Goal: Complete application form

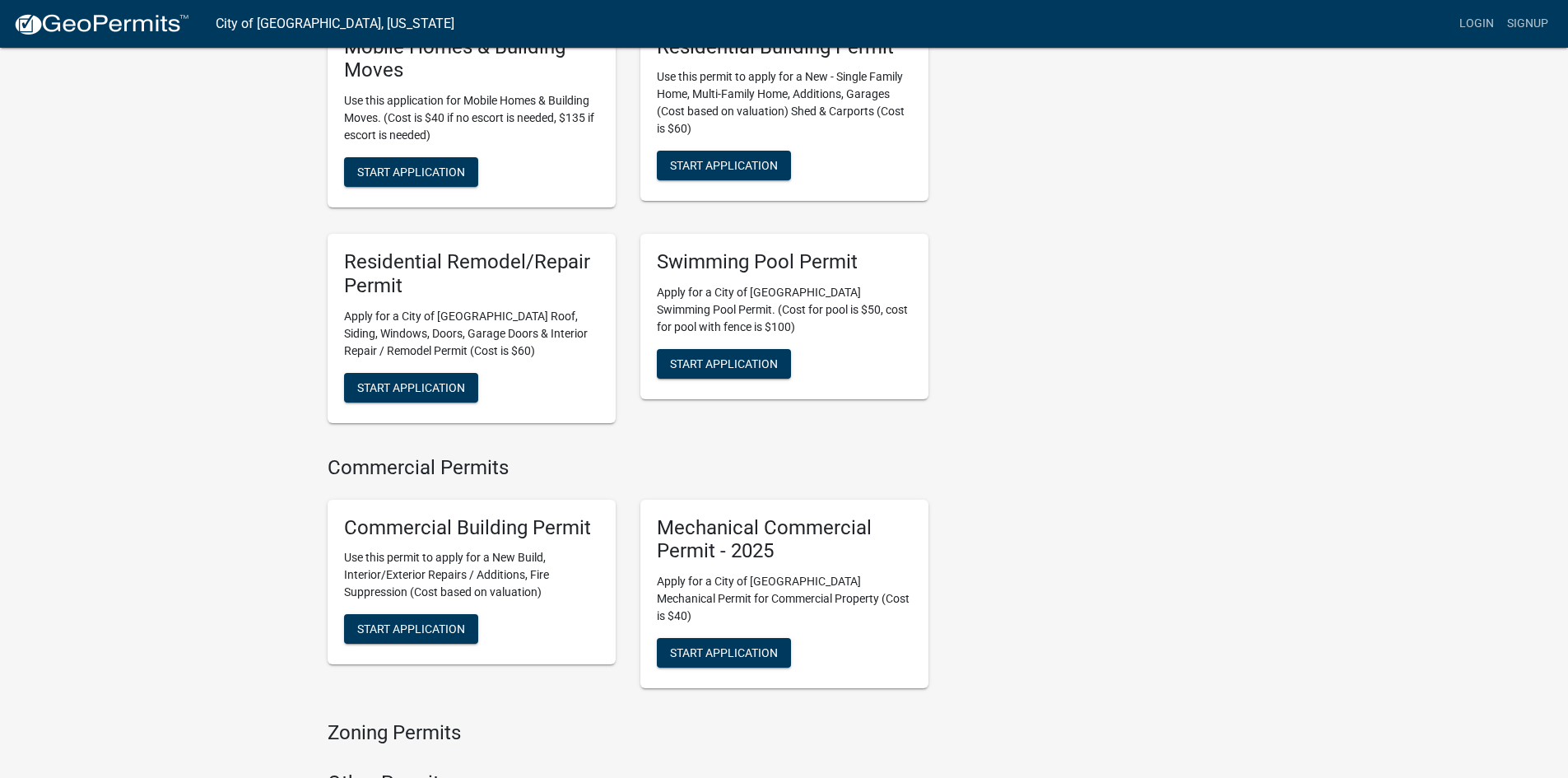
scroll to position [658, 0]
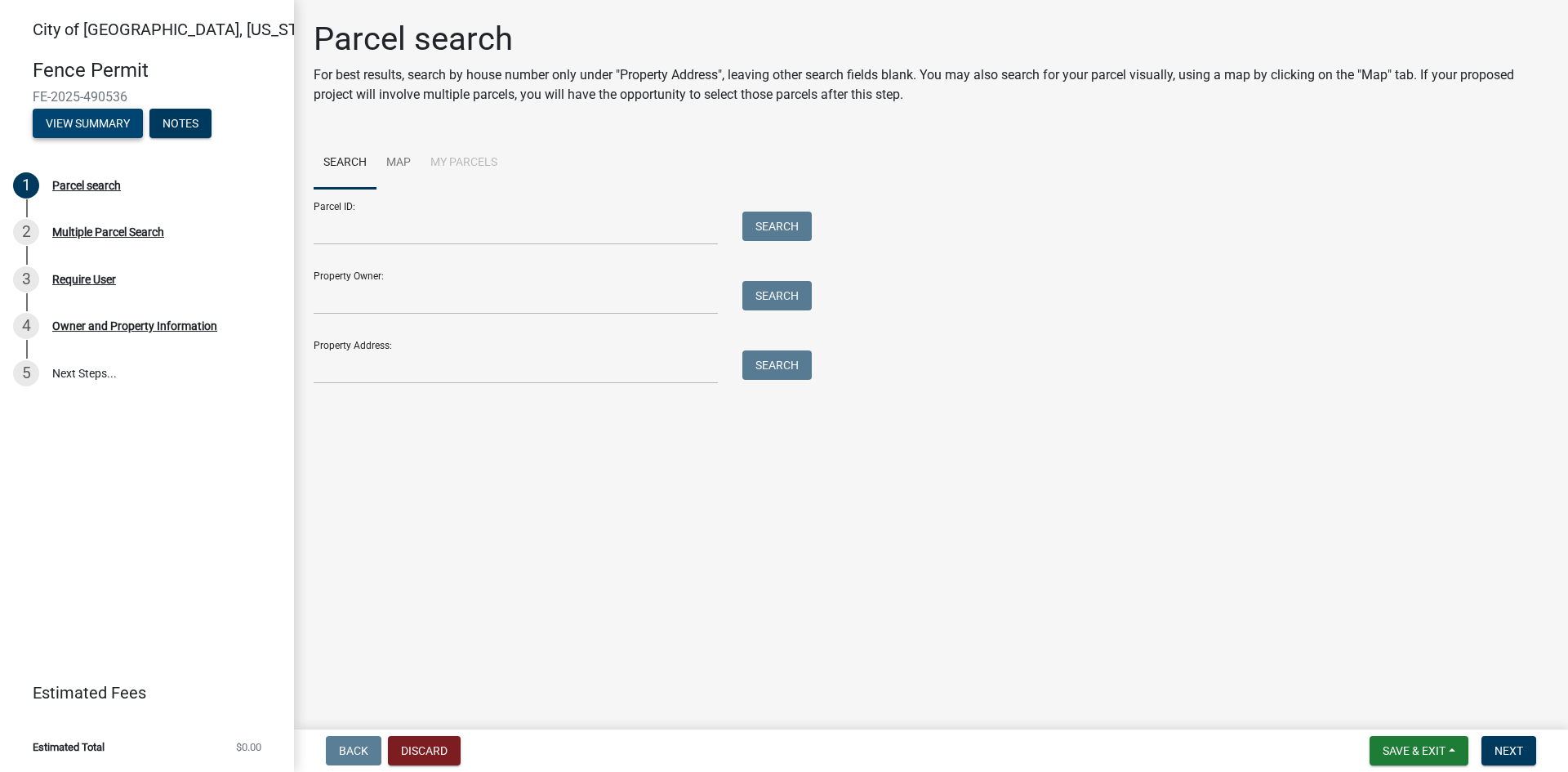
click at [66, 109] on button "View Summary" at bounding box center [87, 123] width 110 height 30
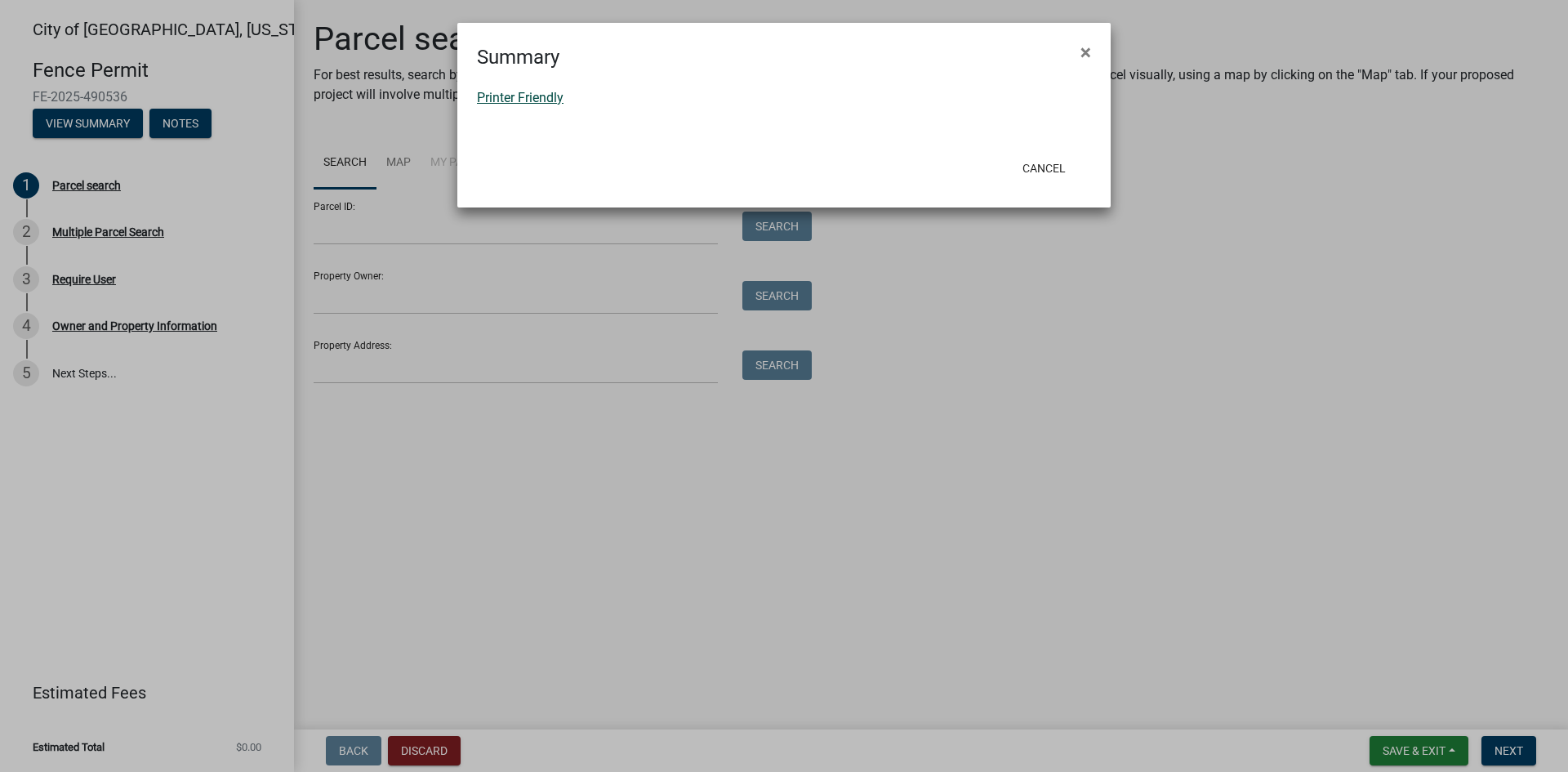
click at [530, 90] on link "Printer Friendly" at bounding box center [521, 97] width 86 height 15
click at [1084, 41] on span "×" at bounding box center [1086, 51] width 11 height 23
